Goal: Task Accomplishment & Management: Use online tool/utility

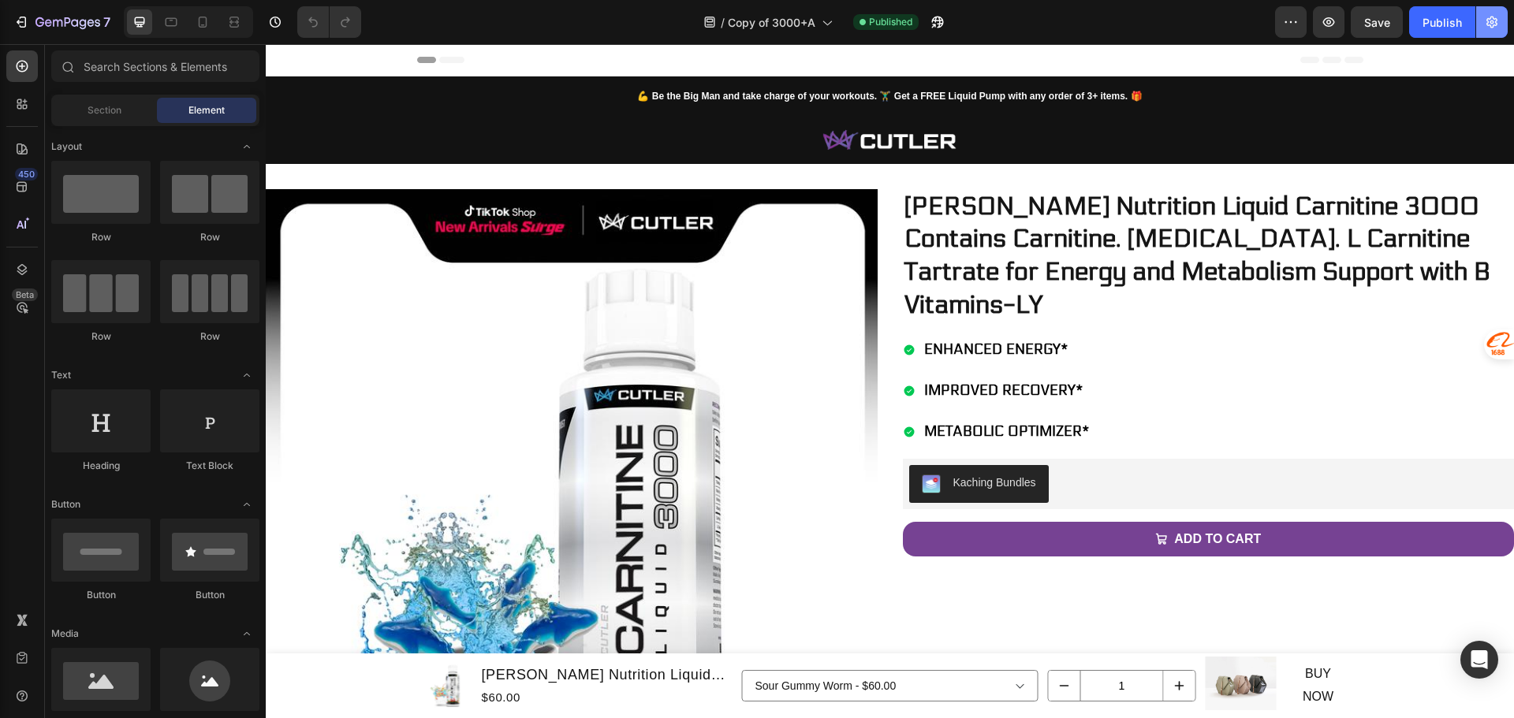
click at [1494, 17] on icon "button" at bounding box center [1492, 22] width 16 height 16
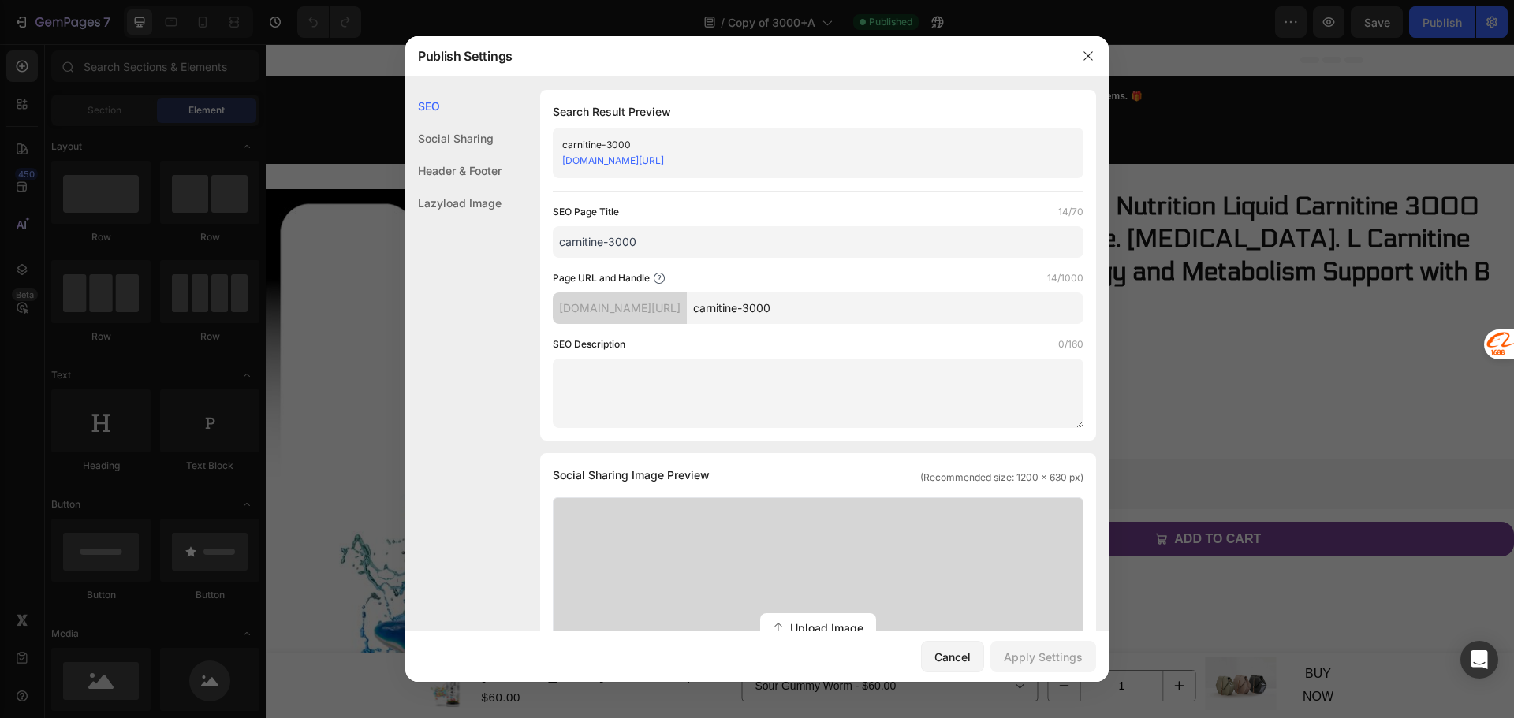
click at [863, 311] on input "carnitine-3000" at bounding box center [885, 309] width 397 height 32
type input "carnitine-3000b"
click at [1066, 672] on button "Apply Settings" at bounding box center [1043, 657] width 106 height 32
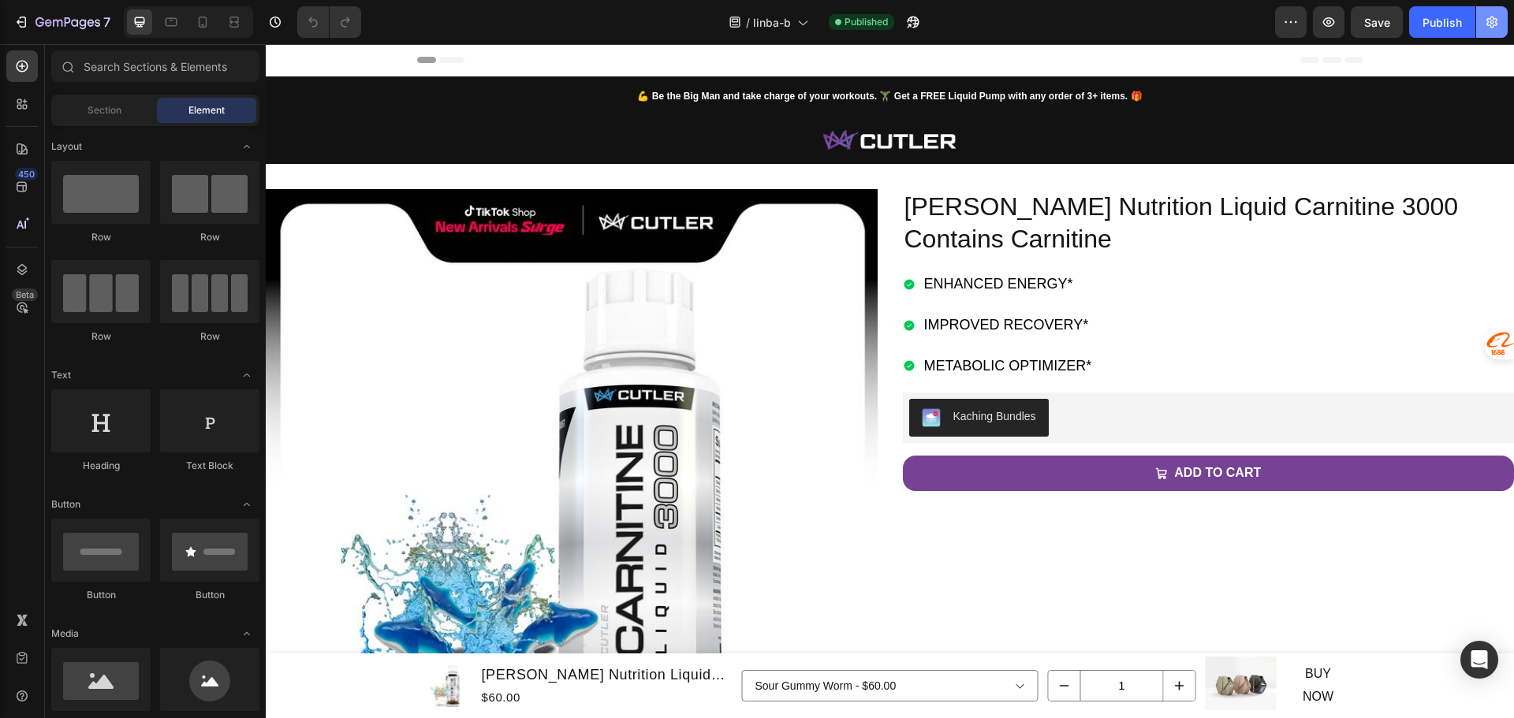
click at [1494, 31] on button "button" at bounding box center [1492, 22] width 32 height 32
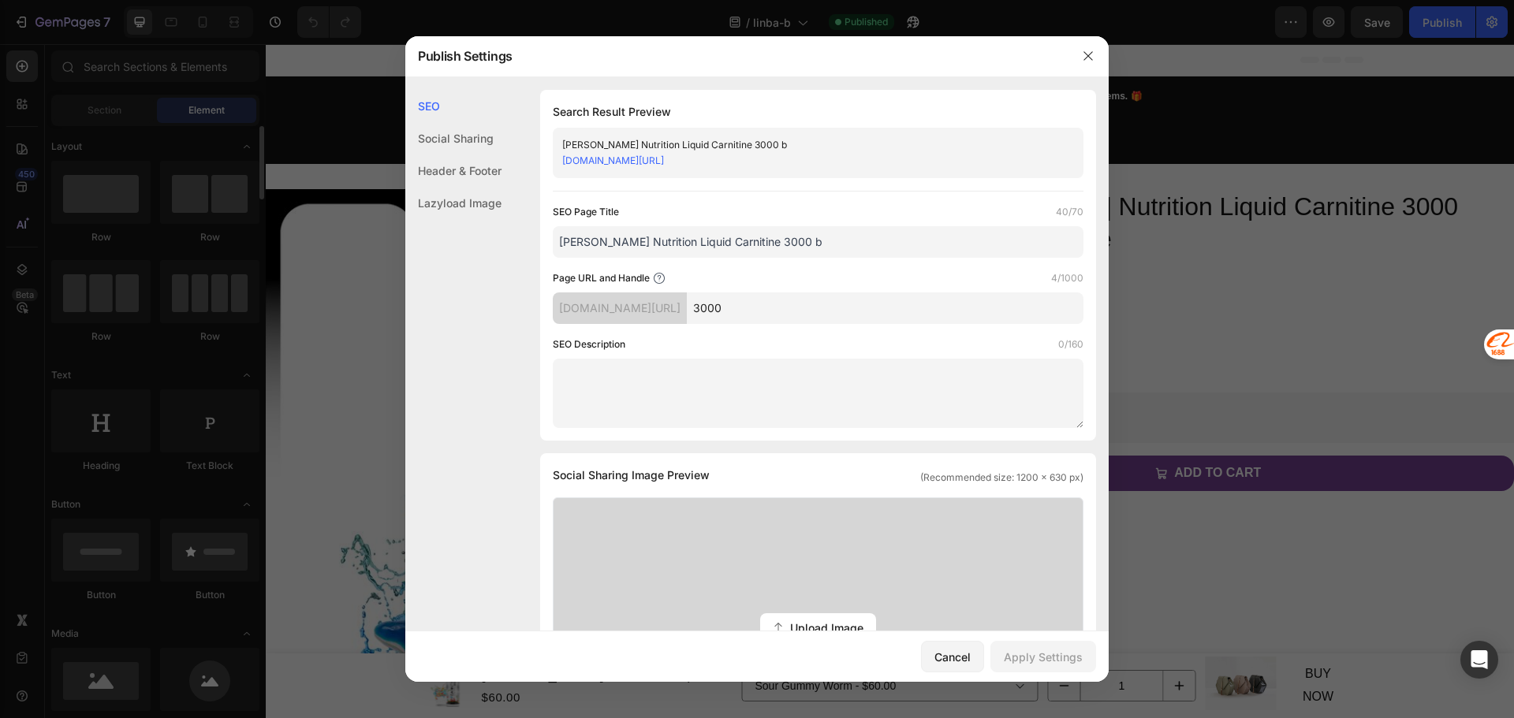
drag, startPoint x: 226, startPoint y: 498, endPoint x: 220, endPoint y: 326, distance: 172.0
click at [220, 326] on div at bounding box center [757, 359] width 1514 height 718
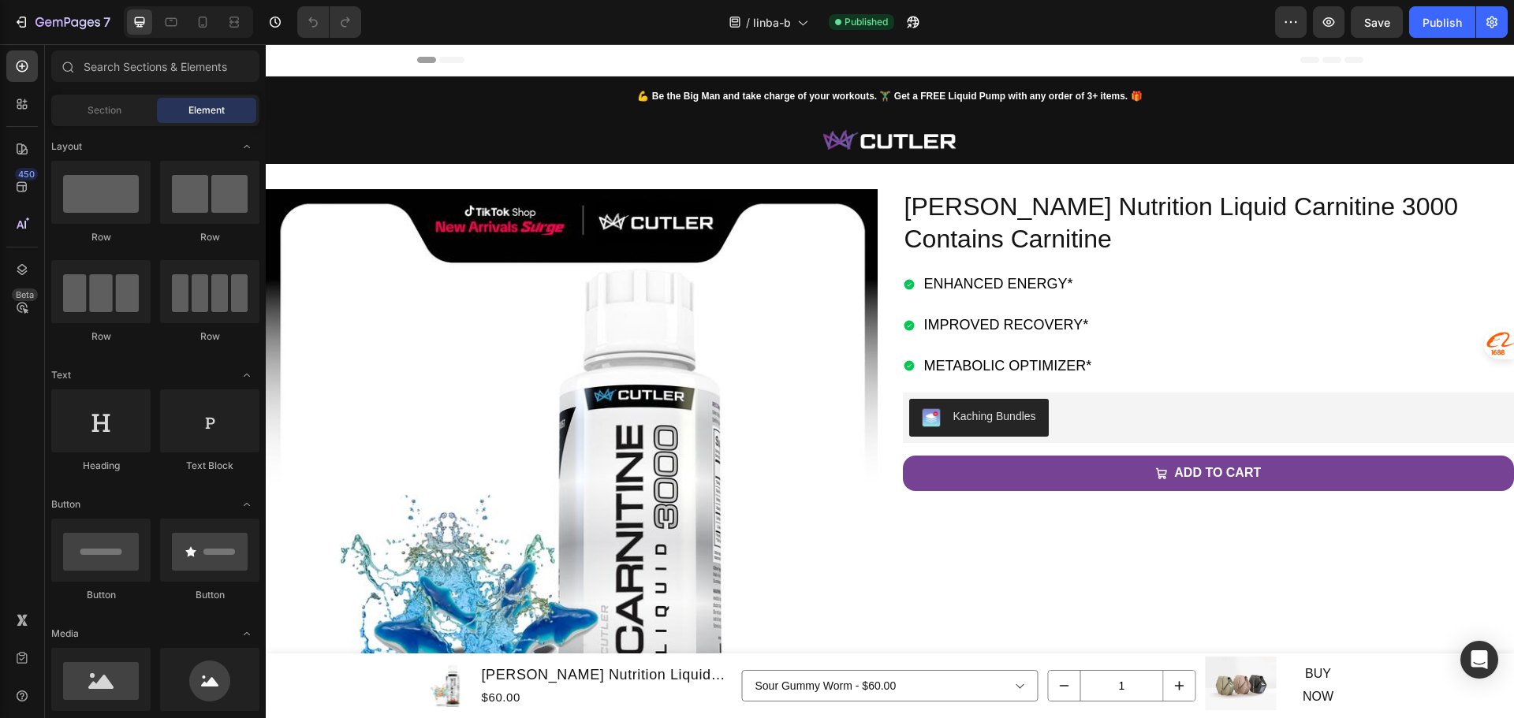
click at [856, 711] on div "Sour Gummy Worm - $60.00 Peaches - $60.00 Sour Watermelon - $60.00 Product Vari…" at bounding box center [890, 686] width 296 height 58
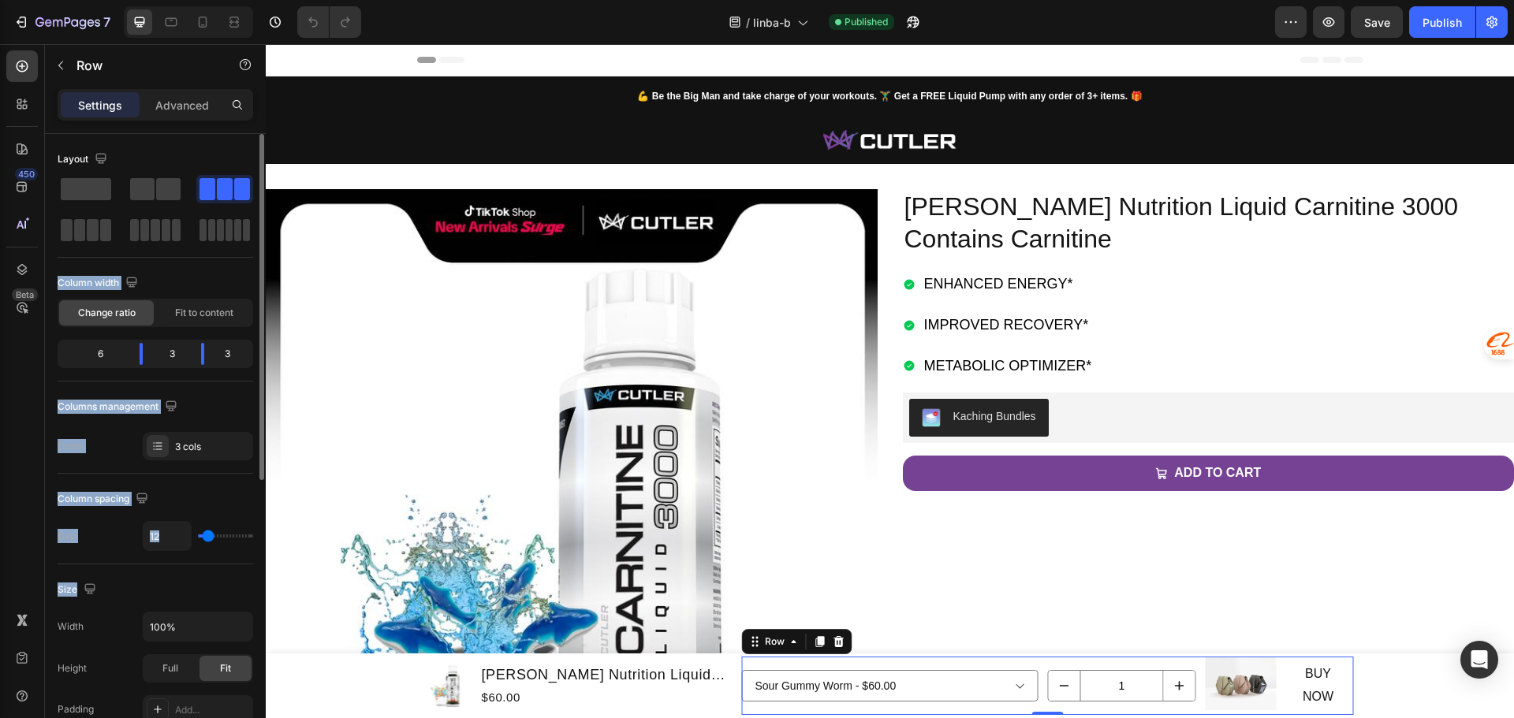
drag, startPoint x: 232, startPoint y: 332, endPoint x: 192, endPoint y: 607, distance: 278.0
click at [192, 607] on div "Layout Column width Change ratio Fit to content 6 3 3 Columns management Order …" at bounding box center [156, 651] width 196 height 1034
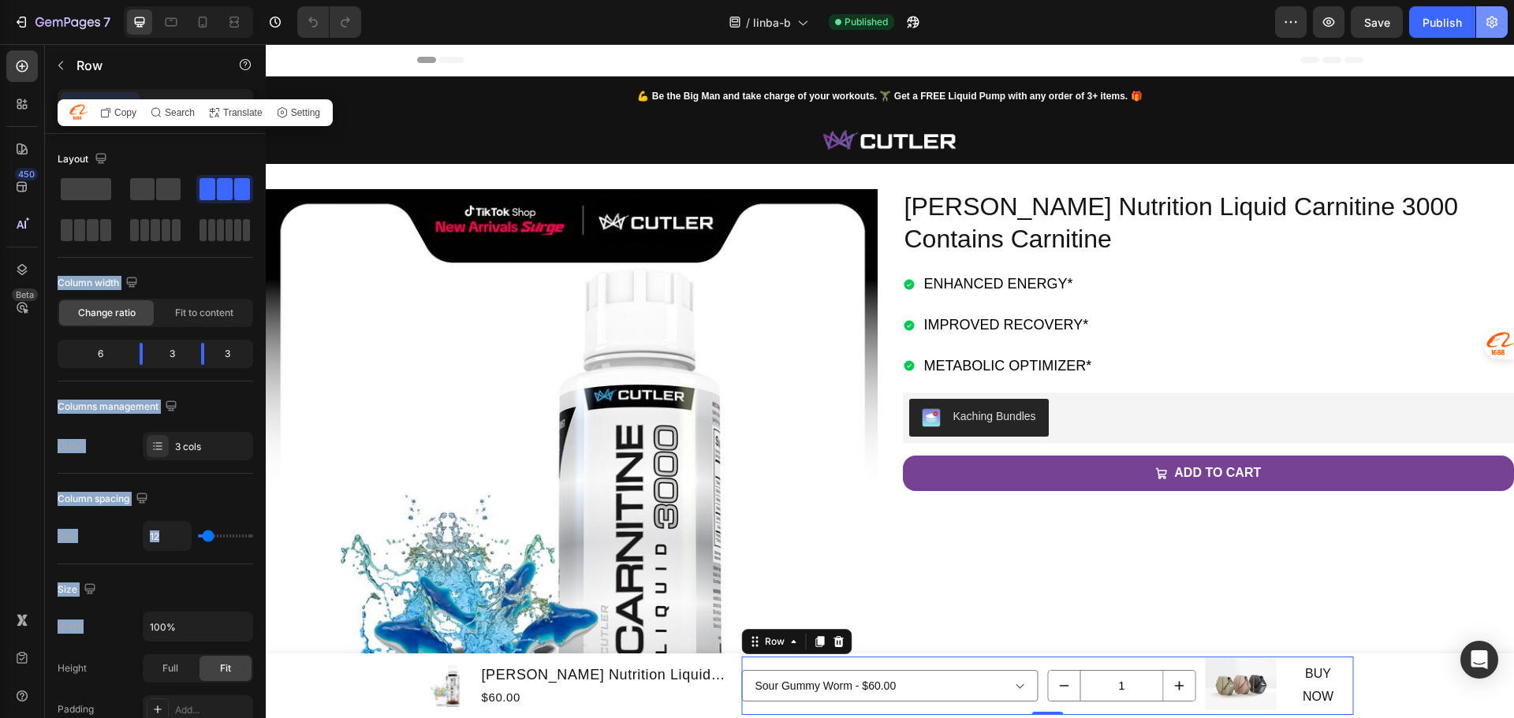
click at [1503, 28] on button "button" at bounding box center [1492, 22] width 32 height 32
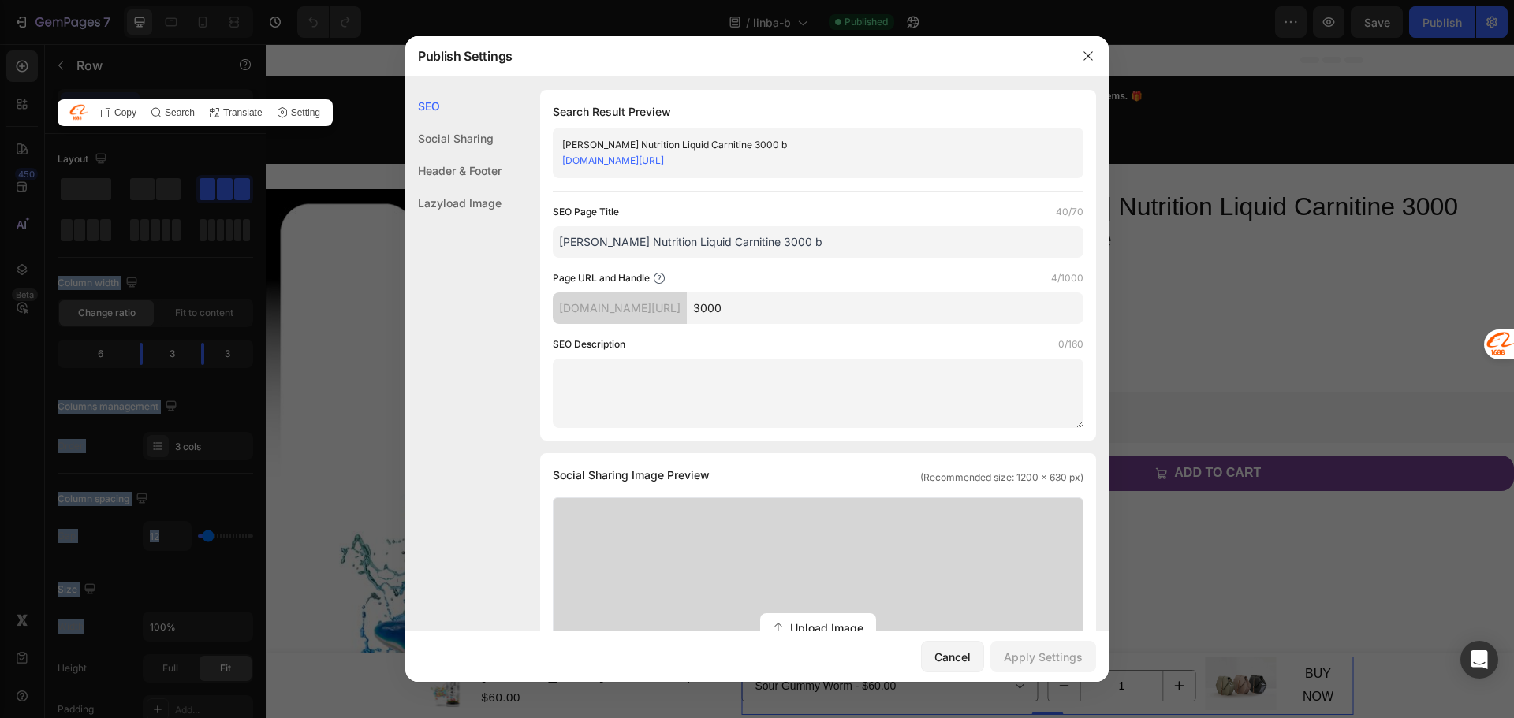
click at [989, 320] on input "3000" at bounding box center [885, 309] width 397 height 32
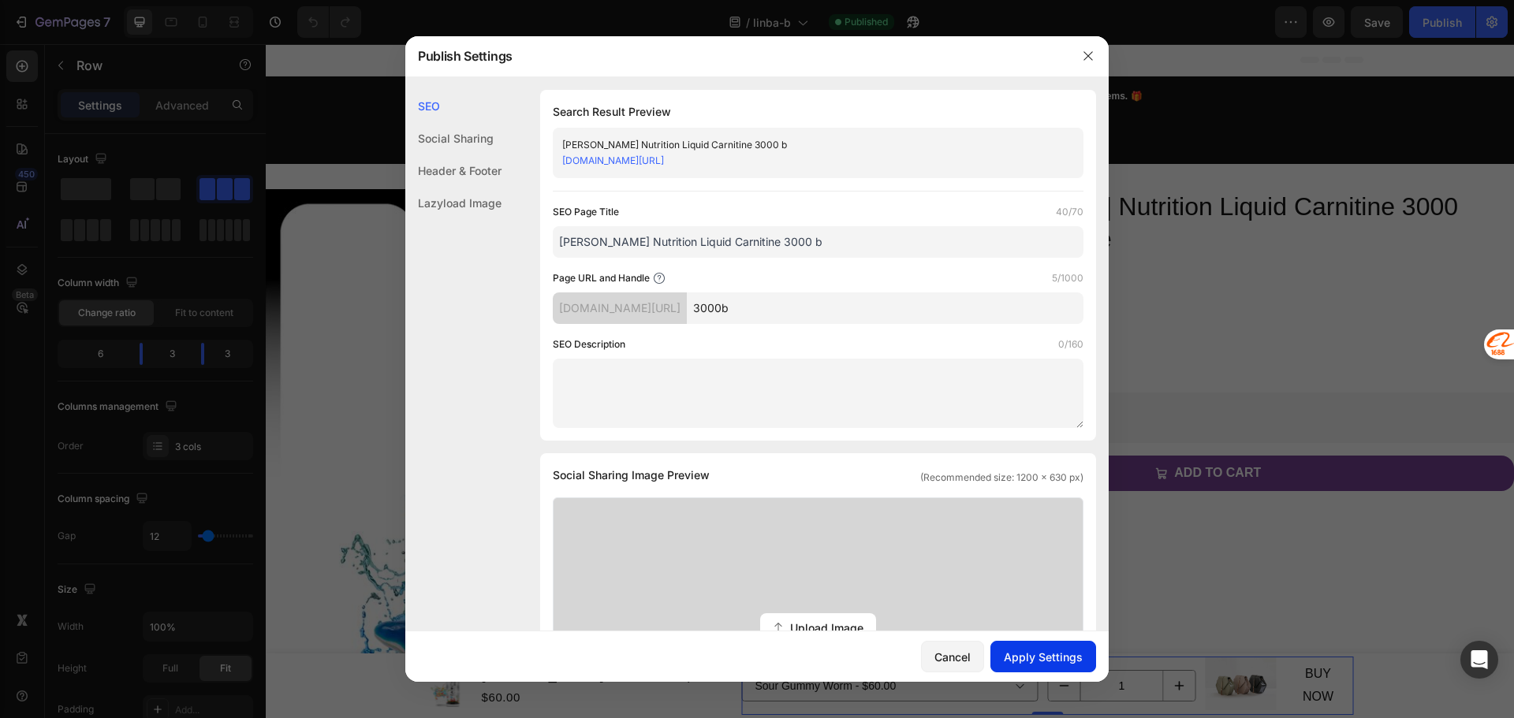
type input "3000b"
click at [1051, 660] on div "Apply Settings" at bounding box center [1043, 657] width 79 height 17
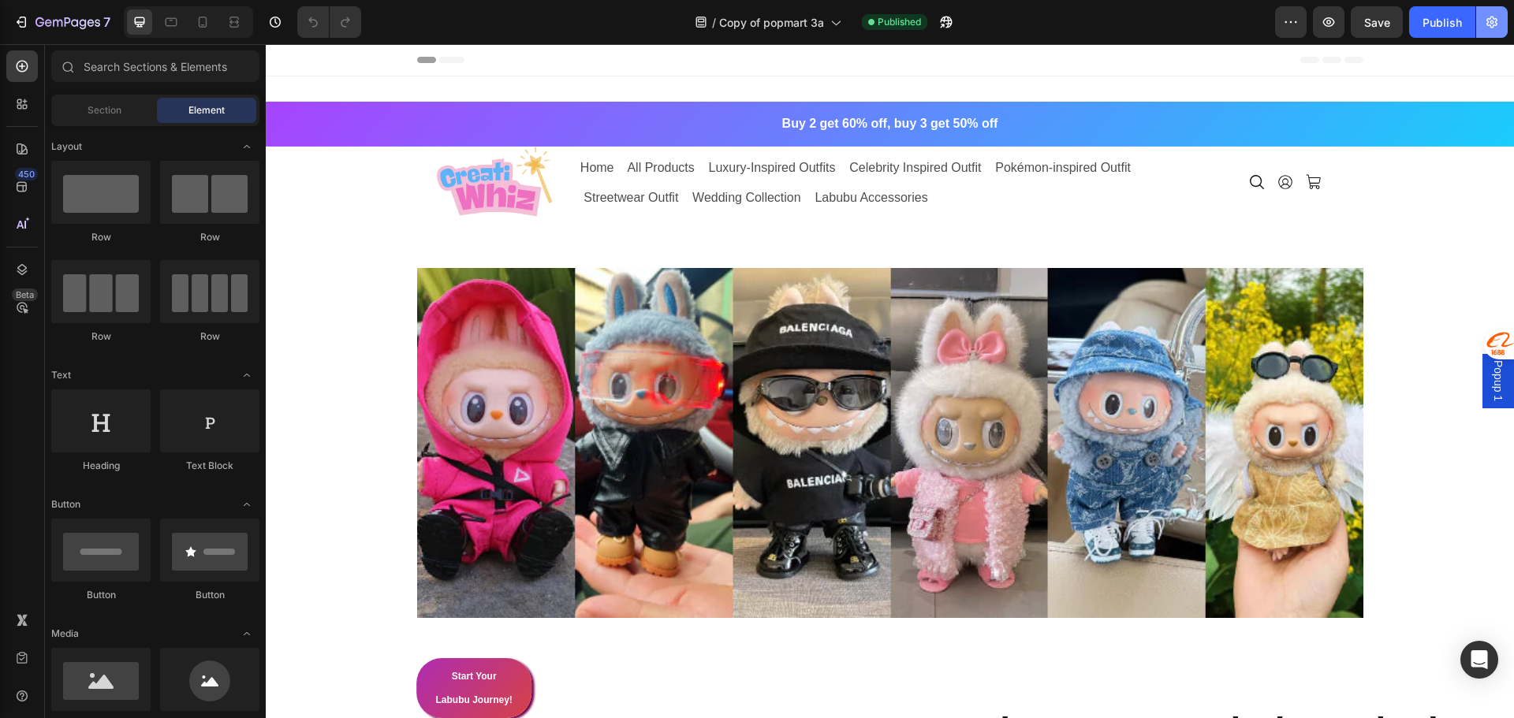
click at [1499, 27] on icon "button" at bounding box center [1492, 22] width 16 height 16
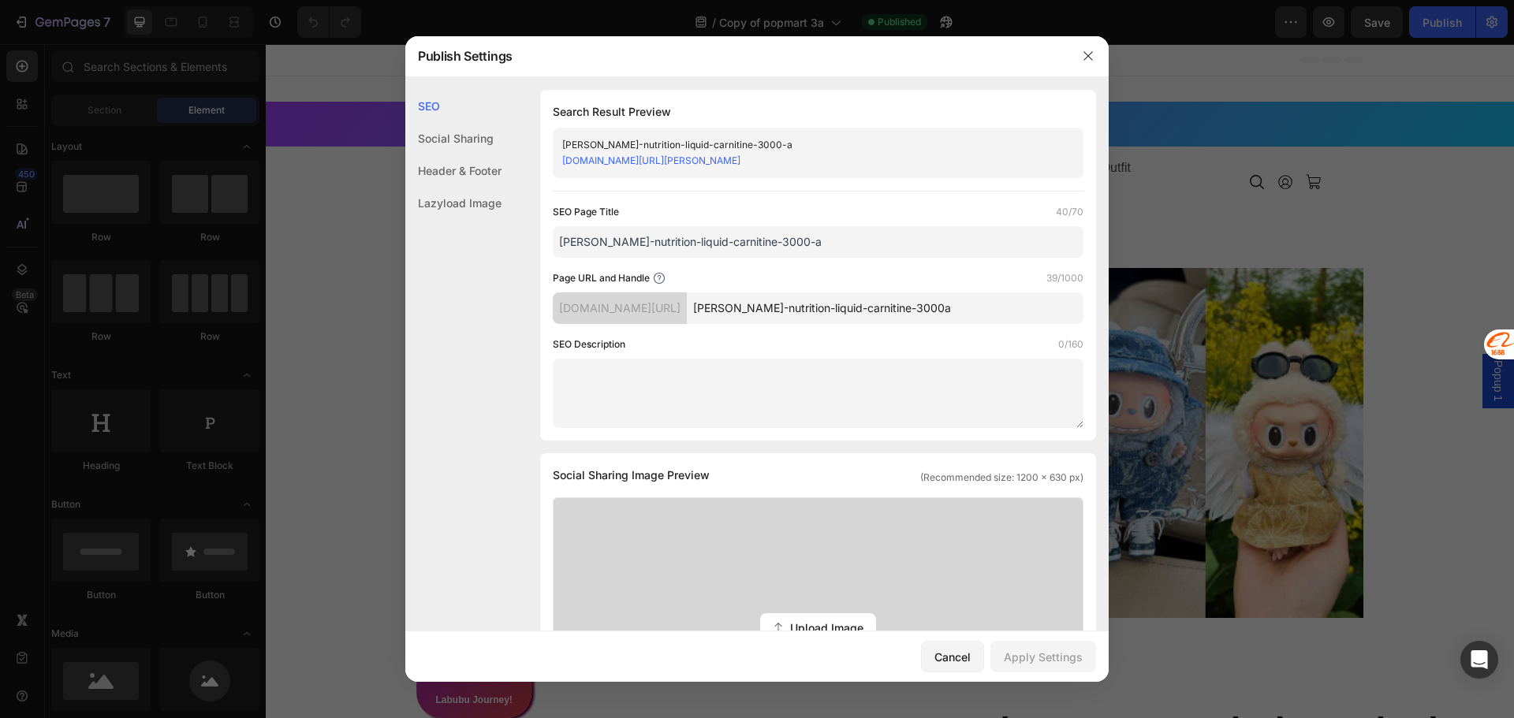
click at [1055, 308] on input "cutler-nutrition-liquid-carnitine-3000a" at bounding box center [885, 309] width 397 height 32
type input "cutler-nutrition-liquid-carnitine-3000"
click at [1049, 658] on div "Apply Settings" at bounding box center [1043, 657] width 79 height 17
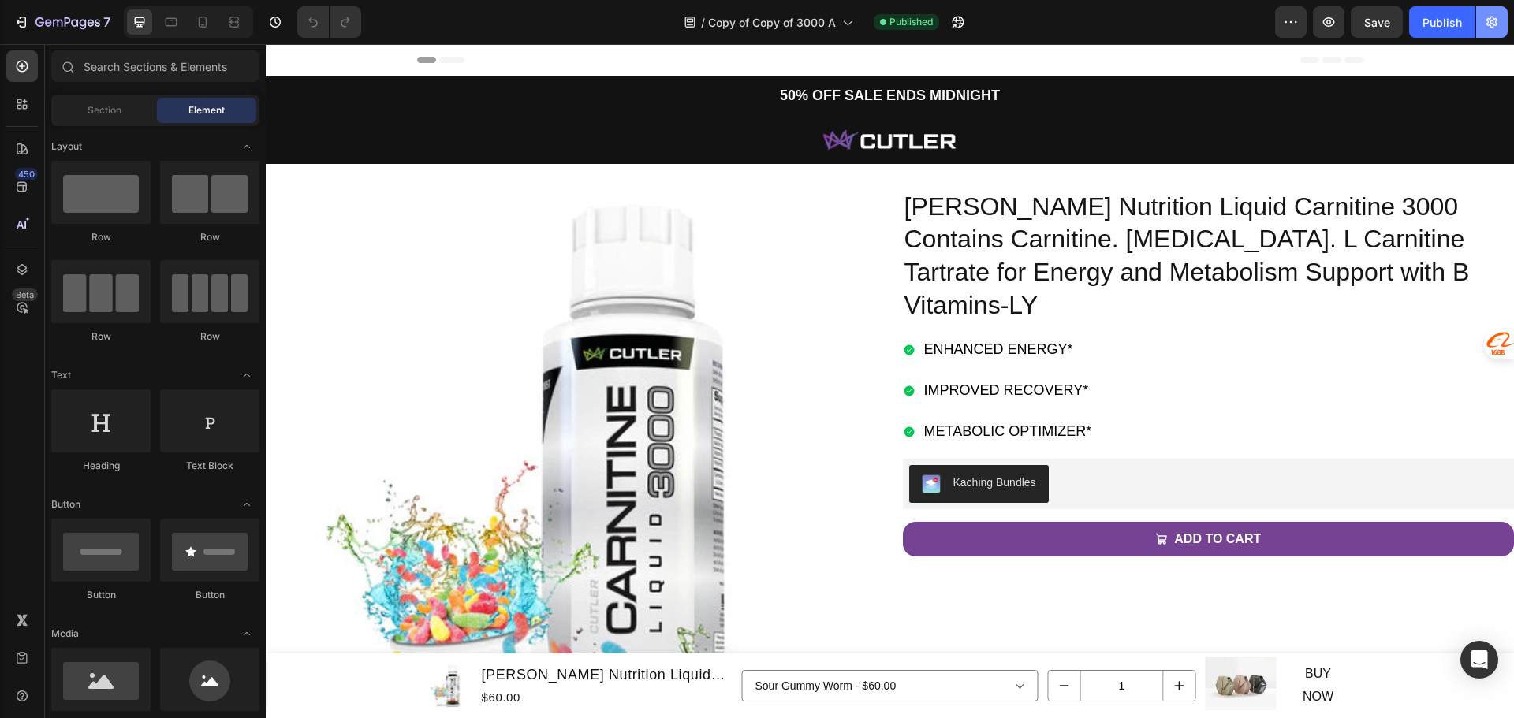
click at [1488, 26] on icon "button" at bounding box center [1491, 23] width 11 height 12
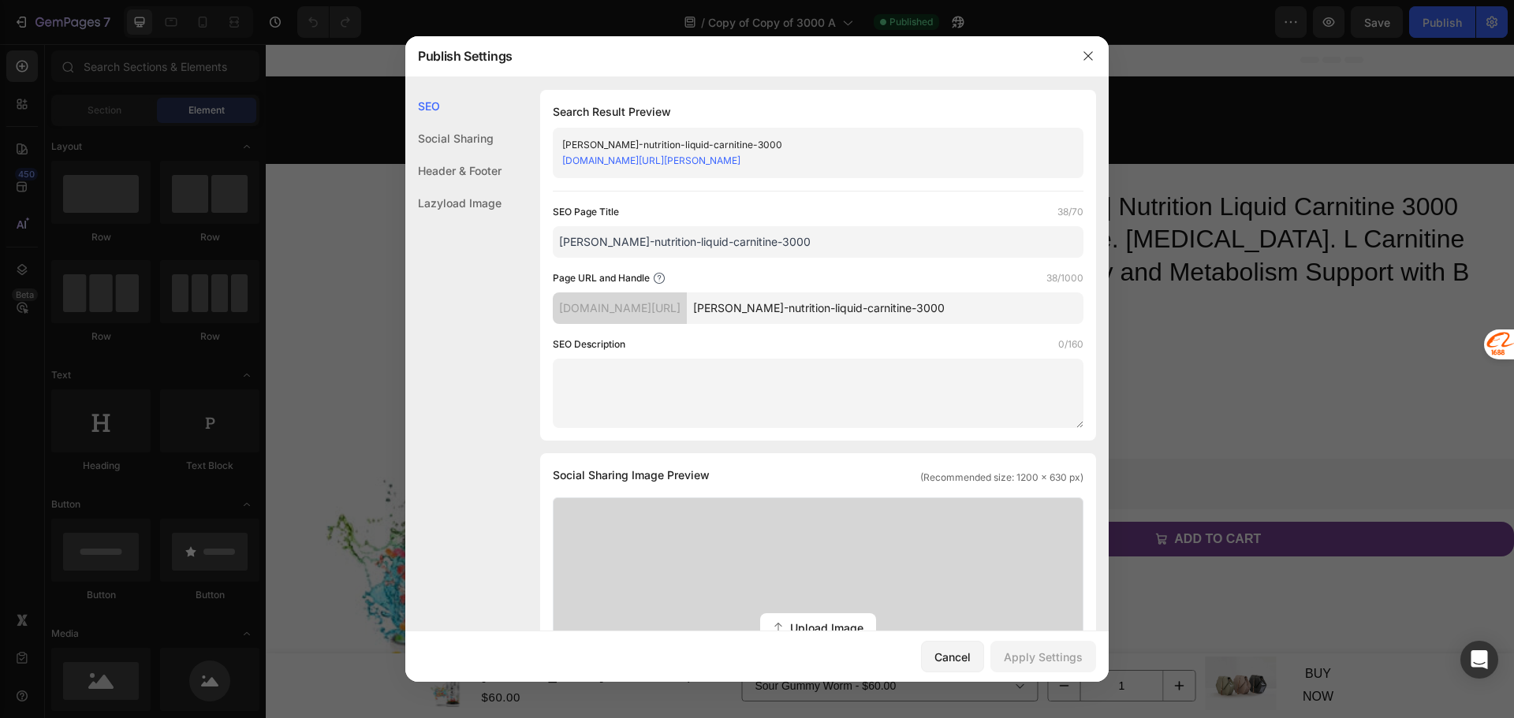
click at [1040, 304] on input "cutler-nutrition-liquid-carnitine-3000" at bounding box center [885, 309] width 397 height 32
type input "cutler-nutrition-liquid-carnitine-3000b"
click at [1050, 662] on div "Apply Settings" at bounding box center [1043, 657] width 79 height 17
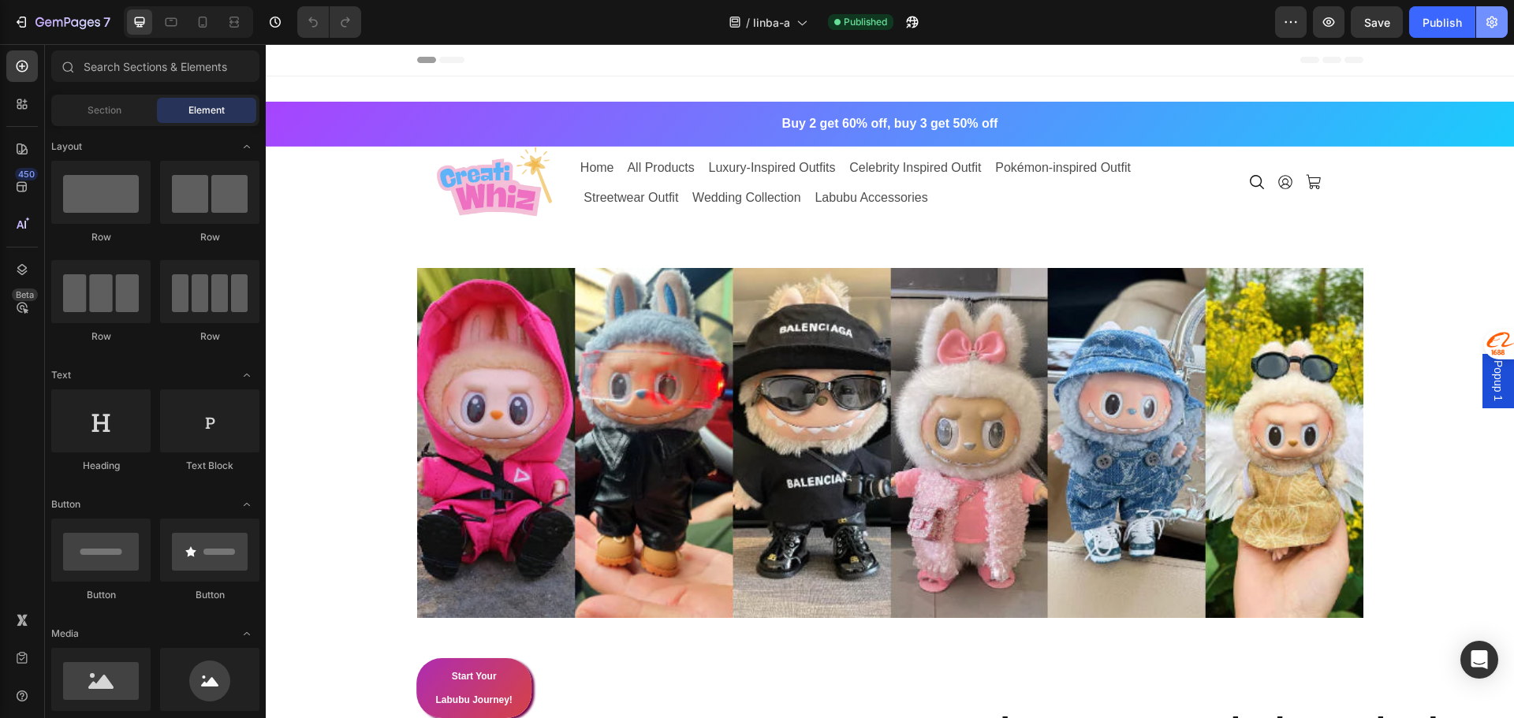
click at [1494, 35] on button "button" at bounding box center [1492, 22] width 32 height 32
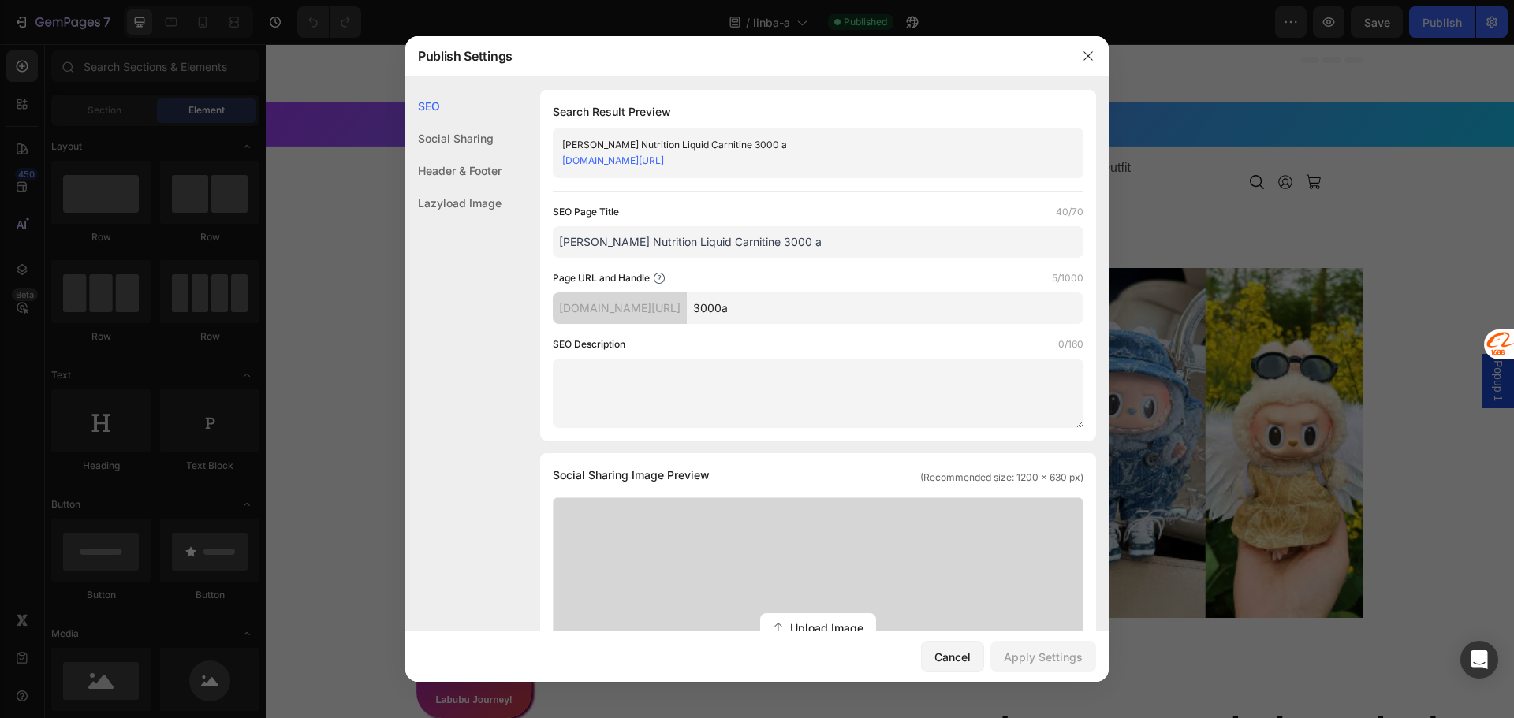
click at [1030, 311] on input "3000a" at bounding box center [885, 309] width 397 height 32
type input "3000"
click at [1068, 663] on div "Apply Settings" at bounding box center [1043, 657] width 79 height 17
